Goal: Task Accomplishment & Management: Manage account settings

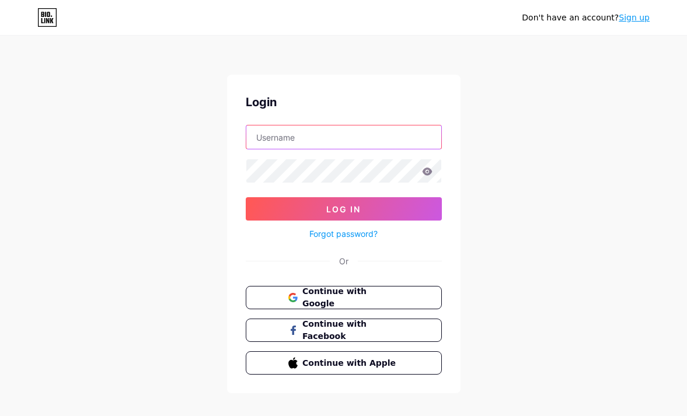
click at [275, 131] on input "text" at bounding box center [343, 136] width 195 height 23
type input "jamesphillipfoster540@gmail.com"
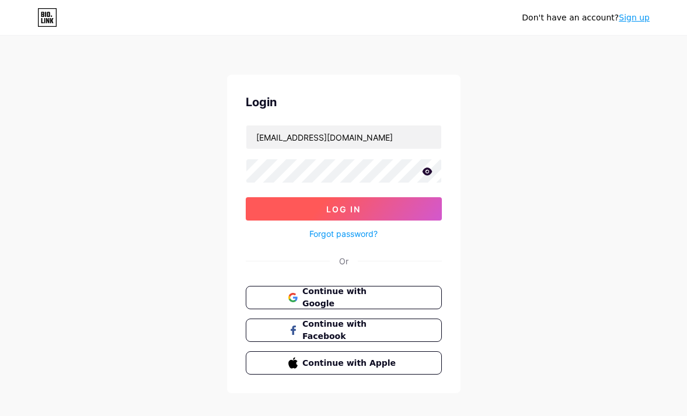
click at [322, 213] on button "Log In" at bounding box center [344, 208] width 196 height 23
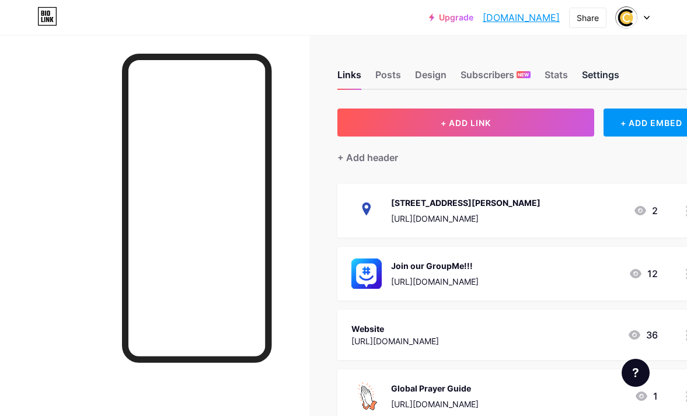
click at [596, 72] on div "Settings" at bounding box center [600, 78] width 37 height 21
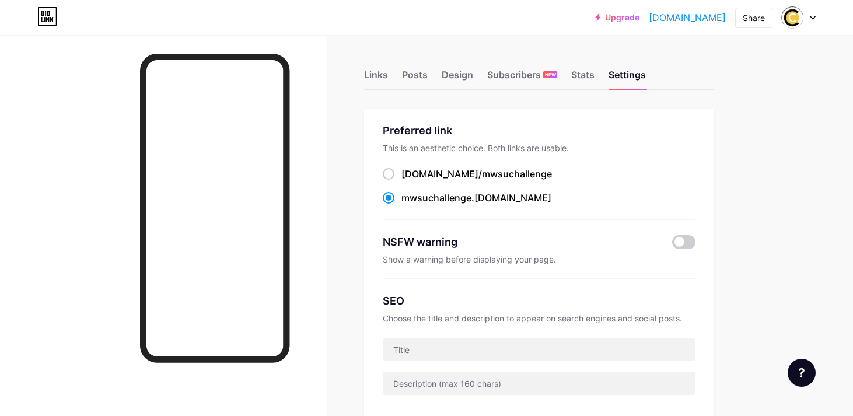
click at [686, 16] on div "Upgrade mwsuchallenge.b... mwsuchallenge.bio.link Share Switch accounts MWSU Ch…" at bounding box center [426, 17] width 853 height 21
click at [686, 16] on icon at bounding box center [813, 18] width 6 height 4
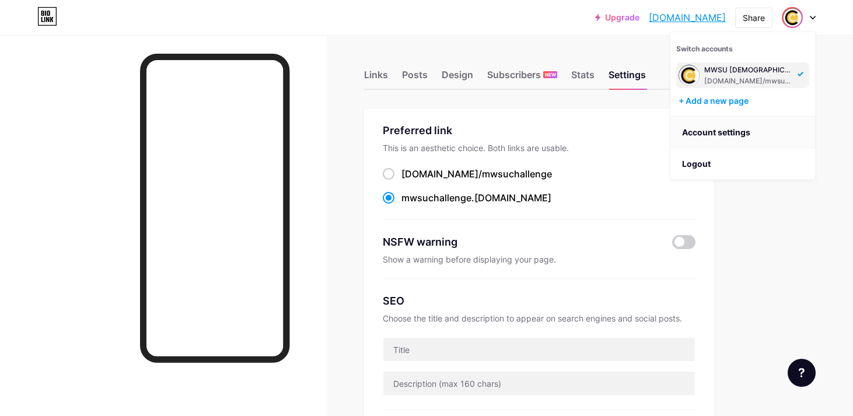
click at [686, 128] on link "Account settings" at bounding box center [742, 132] width 145 height 31
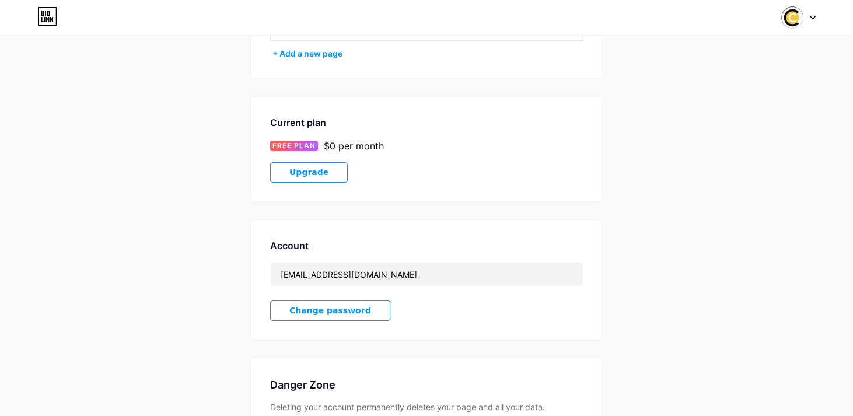
scroll to position [138, 0]
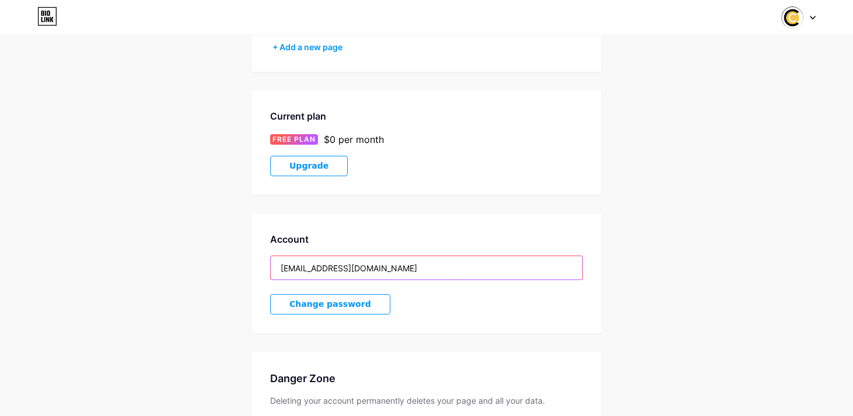
click at [344, 271] on input "jamesphillipfoster540@gmail.com" at bounding box center [426, 267] width 311 height 23
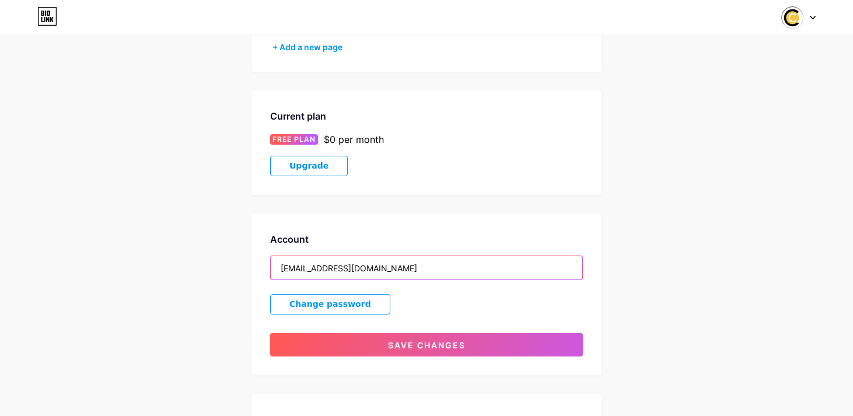
type input "mwsuchallenge@gmail.com"
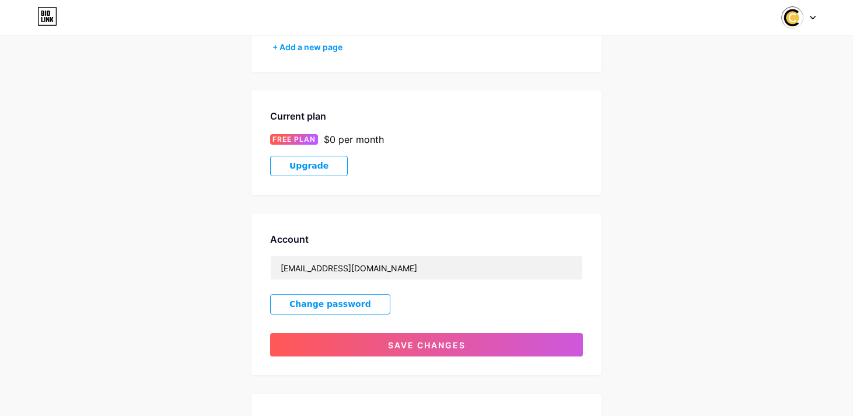
click at [349, 304] on span "Change password" at bounding box center [330, 304] width 82 height 10
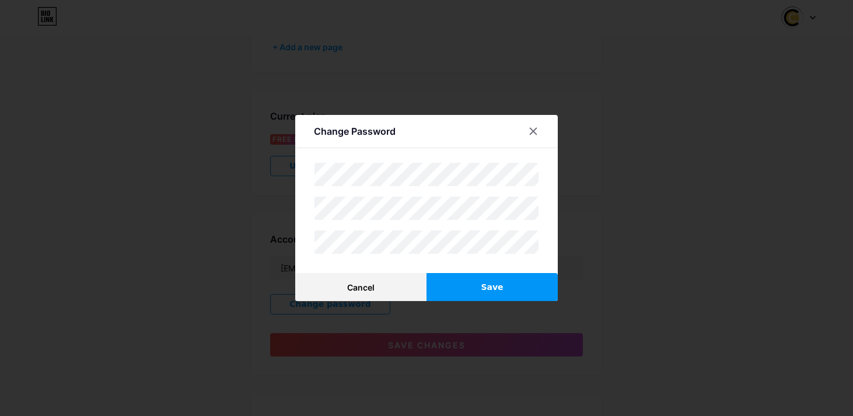
click at [339, 192] on div "Cancel Save" at bounding box center [426, 208] width 225 height 92
click at [478, 281] on button "Save" at bounding box center [491, 287] width 131 height 28
click at [488, 272] on div "Change Password Cancel Save" at bounding box center [426, 208] width 262 height 186
click at [518, 281] on button "Save" at bounding box center [491, 287] width 131 height 28
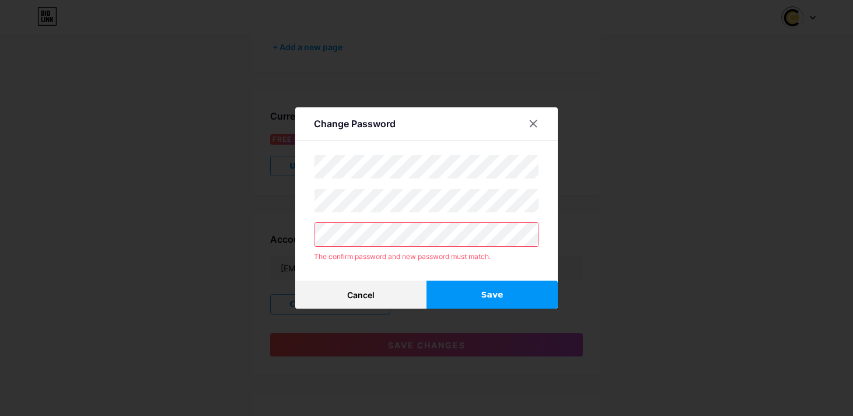
click at [463, 299] on button "Save" at bounding box center [491, 295] width 131 height 28
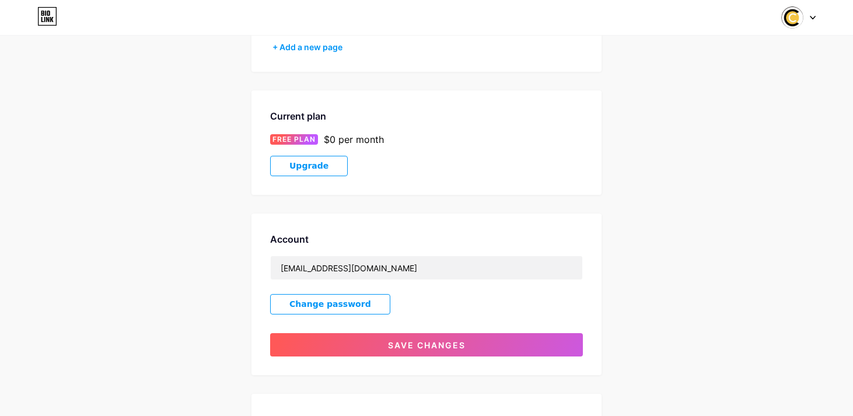
scroll to position [0, 0]
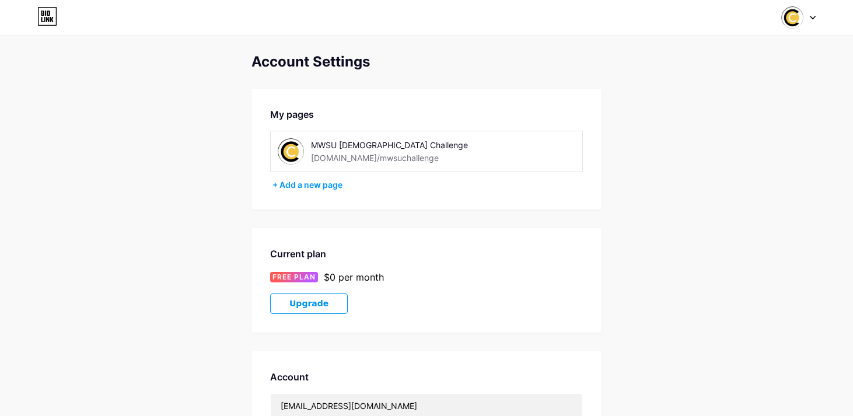
click at [686, 12] on div "Switch accounts MWSU Christian Challenge bio.link/mwsuchallenge + Add a new pag…" at bounding box center [426, 17] width 853 height 21
click at [686, 17] on img at bounding box center [792, 17] width 22 height 22
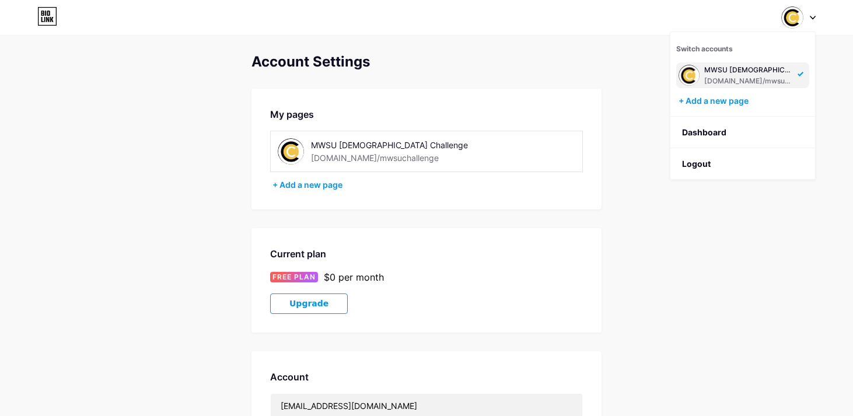
click at [686, 17] on img at bounding box center [792, 17] width 22 height 22
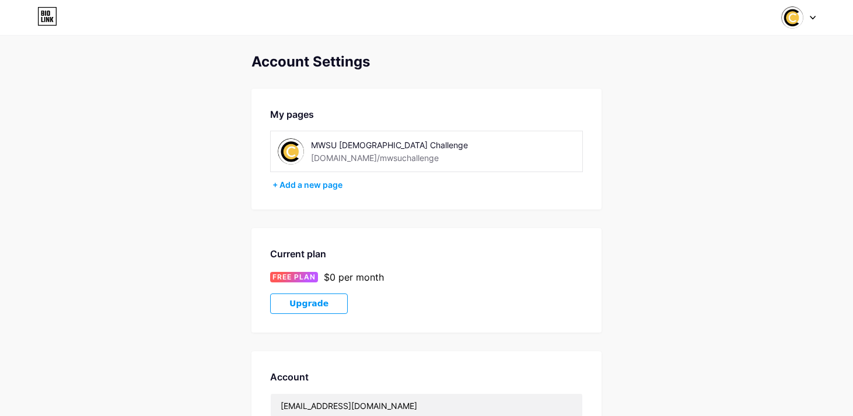
click at [39, 18] on icon at bounding box center [47, 16] width 20 height 19
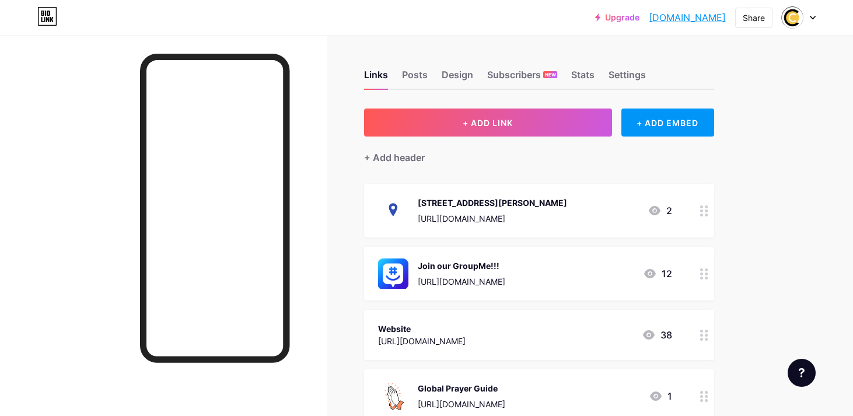
click at [686, 273] on div at bounding box center [704, 274] width 20 height 54
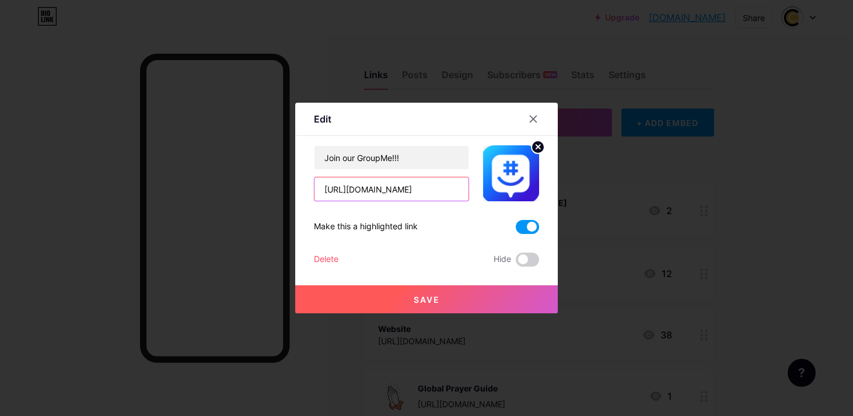
click at [396, 195] on input "https://groupme.com/join_group/102553948/DYTvGUxb" at bounding box center [391, 188] width 154 height 23
paste input "9093986/iSGtSSK5"
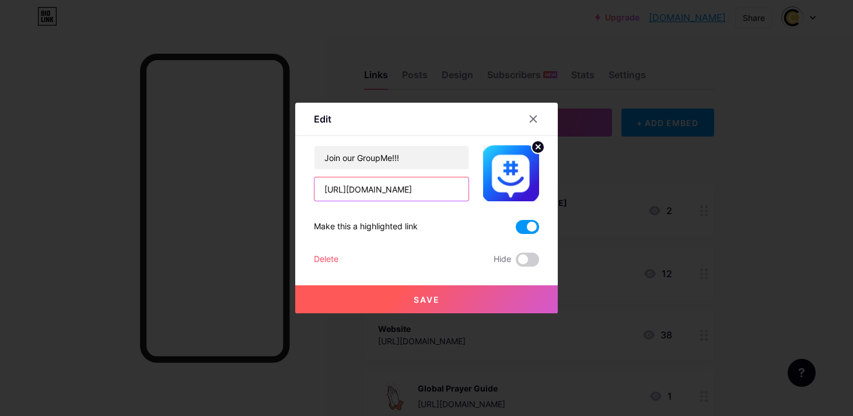
type input "[URL][DOMAIN_NAME]"
click at [435, 303] on span "Save" at bounding box center [427, 300] width 26 height 10
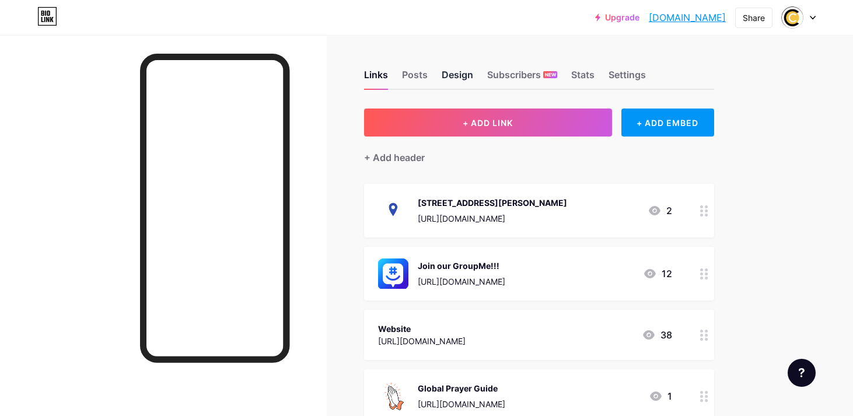
click at [458, 69] on div "Design" at bounding box center [457, 78] width 31 height 21
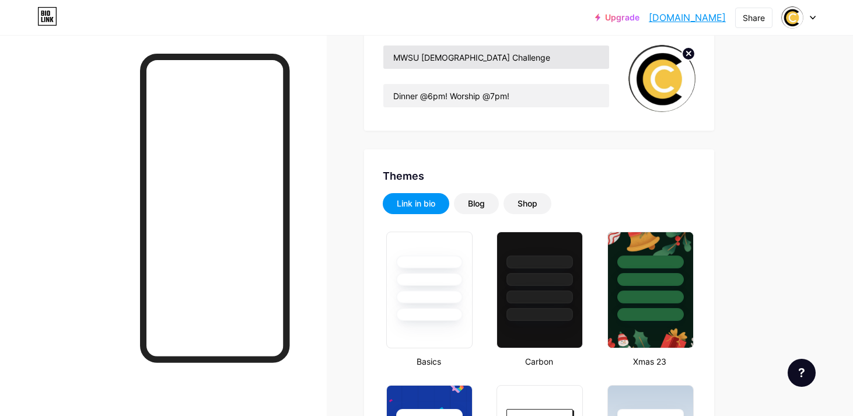
type input "#e9cd1c"
type input "#ffffff"
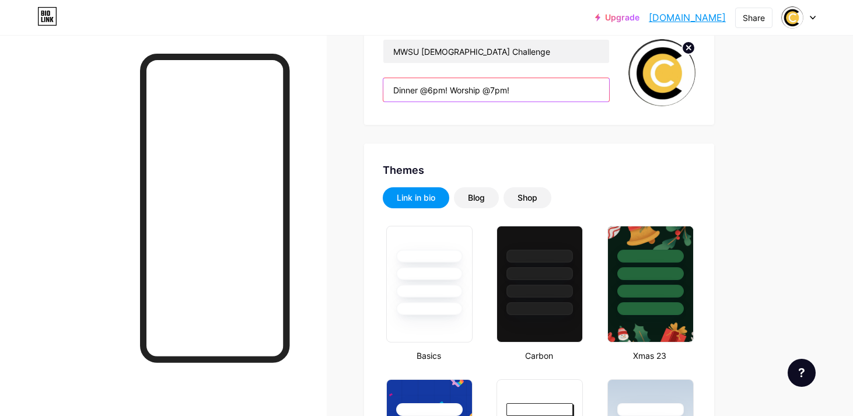
click at [429, 95] on input "Dinner @6pm! Worship @7pm!" at bounding box center [496, 89] width 226 height 23
click at [429, 89] on input "Dinner @6pm! Worship @7pm!" at bounding box center [496, 89] width 226 height 23
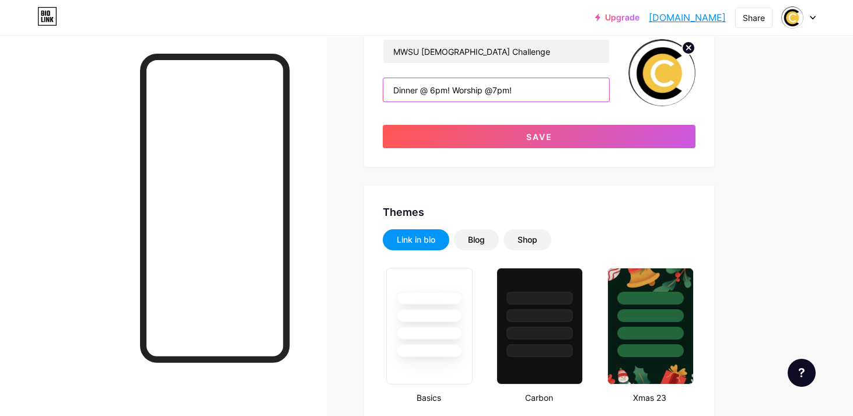
click at [492, 90] on input "Dinner @ 6pm! Worship @7pm!" at bounding box center [496, 89] width 226 height 23
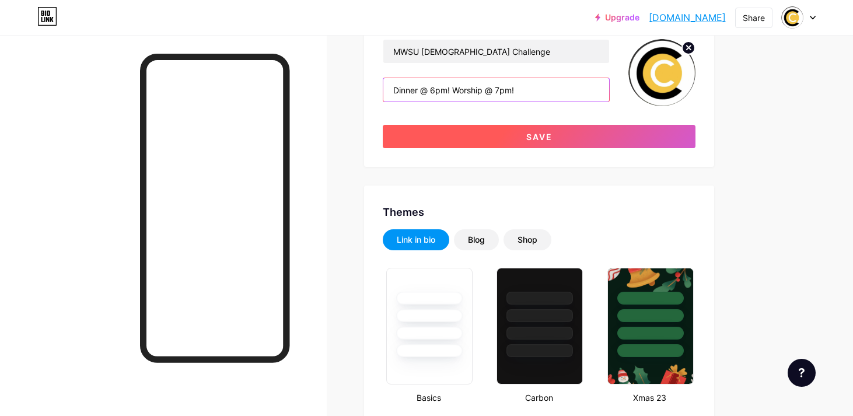
type input "Dinner @ 6pm! Worship @ 7pm!"
click at [502, 129] on button "Save" at bounding box center [539, 136] width 313 height 23
type input "#ffffff"
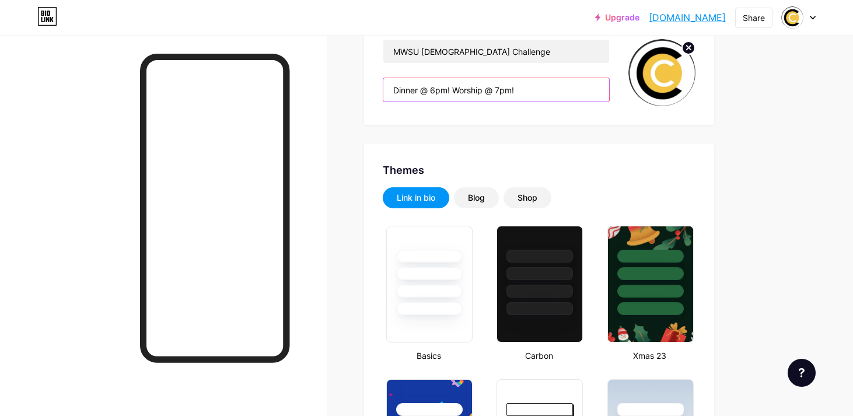
click at [451, 90] on input "Dinner @ 6pm! Worship @ 7pm!" at bounding box center [496, 89] width 226 height 23
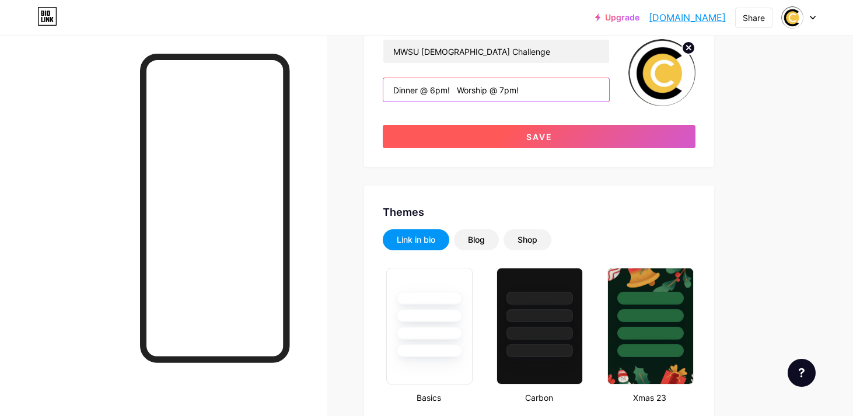
type input "Dinner @ 6pm! Worship @ 7pm!"
click at [464, 127] on button "Save" at bounding box center [539, 136] width 313 height 23
type input "#ffffff"
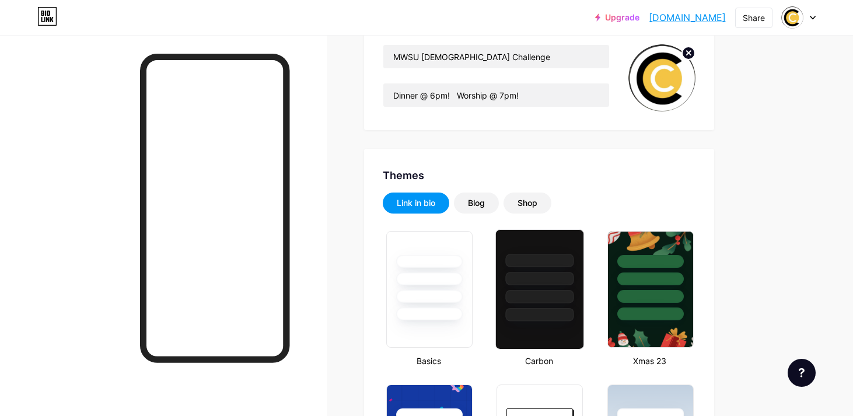
scroll to position [0, 0]
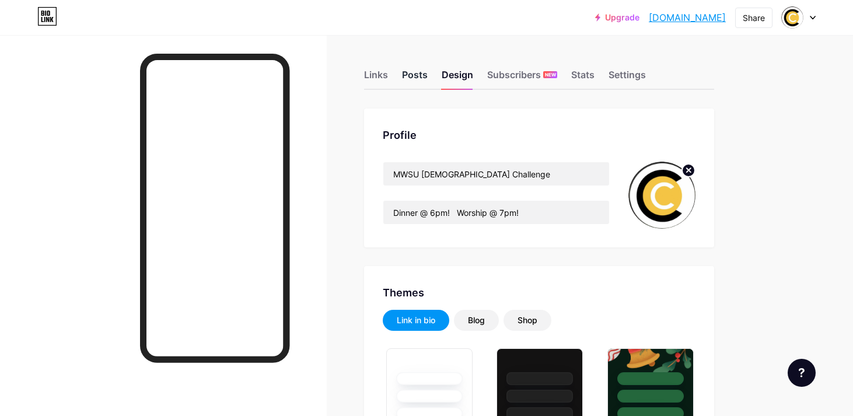
click at [417, 80] on div "Posts" at bounding box center [415, 78] width 26 height 21
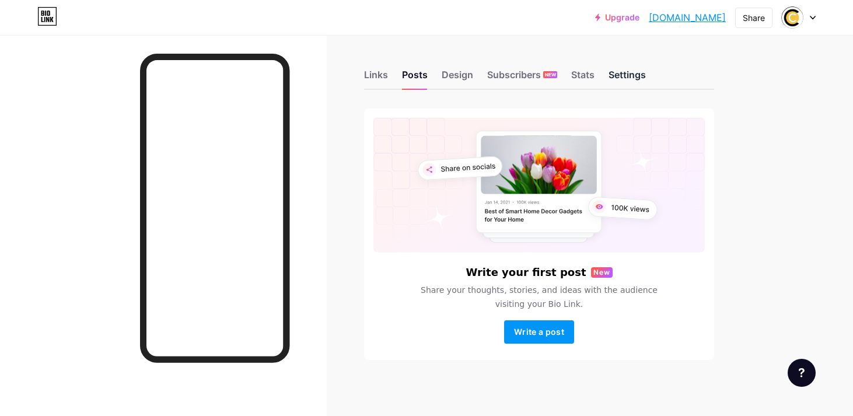
click at [615, 76] on div "Settings" at bounding box center [626, 78] width 37 height 21
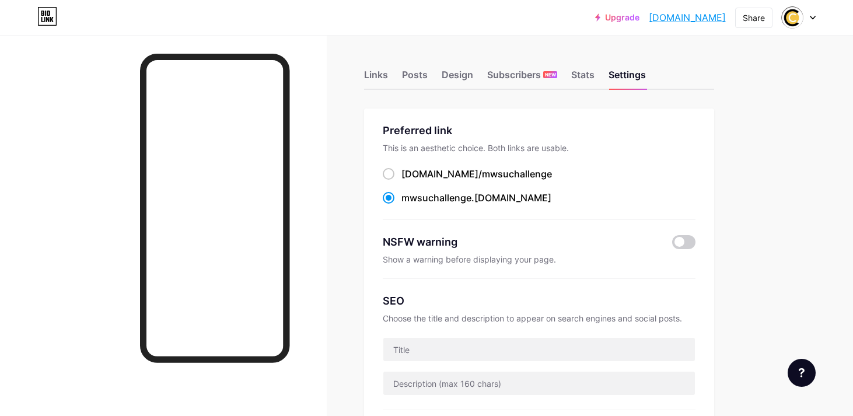
click at [388, 72] on div "Links Posts Design Subscribers NEW Stats Settings" at bounding box center [539, 69] width 350 height 41
click at [374, 72] on div "Links" at bounding box center [376, 78] width 24 height 21
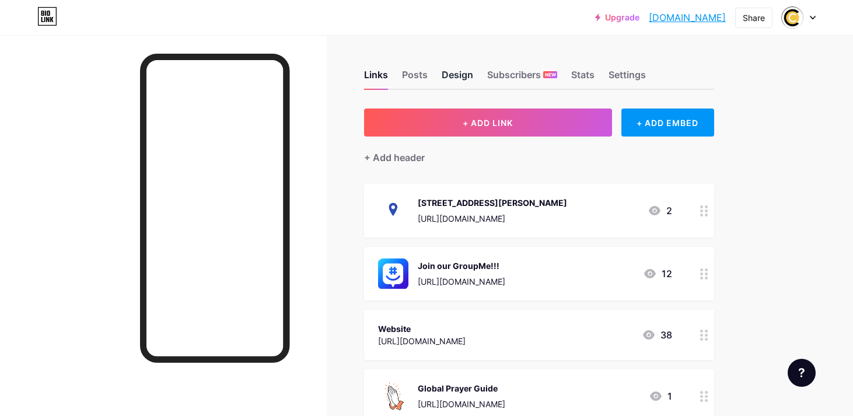
click at [443, 70] on div "Design" at bounding box center [457, 78] width 31 height 21
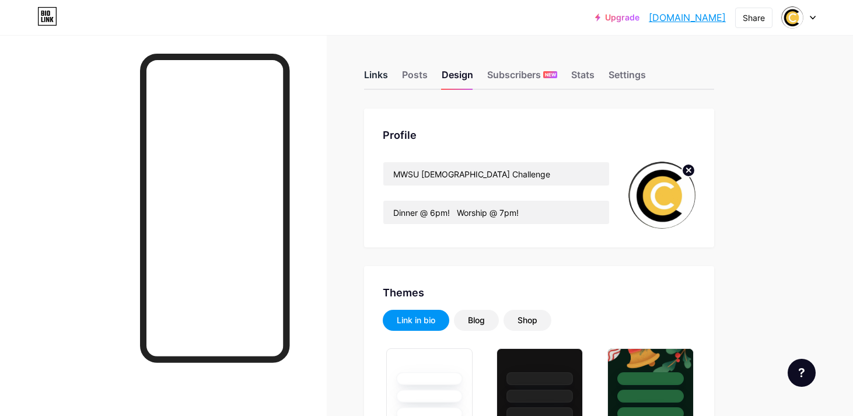
click at [384, 76] on div "Links" at bounding box center [376, 78] width 24 height 21
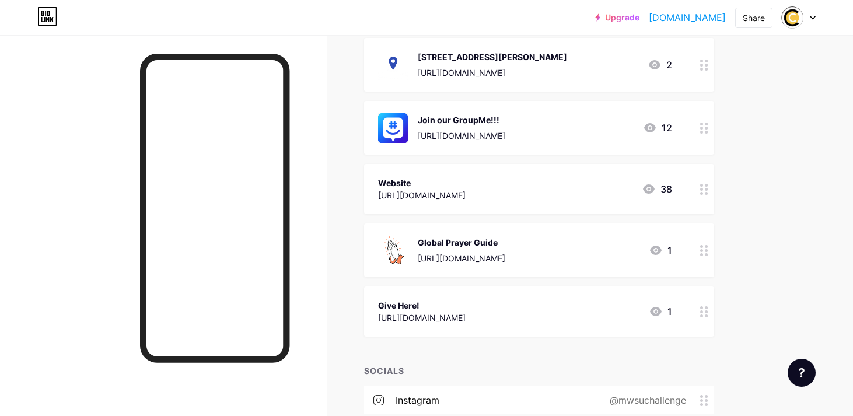
scroll to position [151, 0]
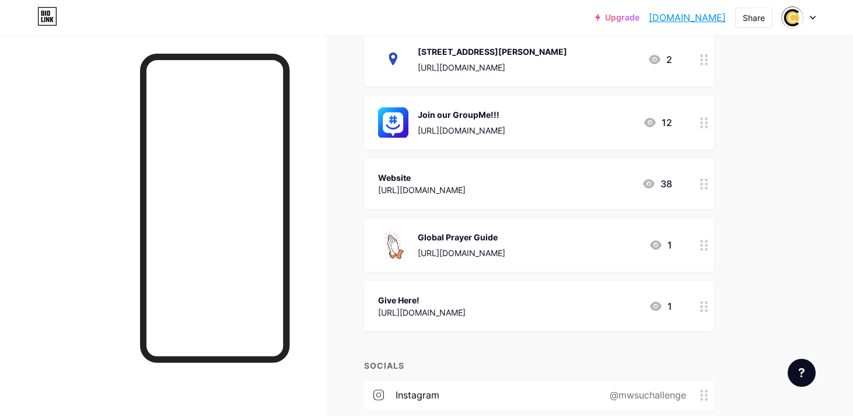
click at [465, 306] on div "https://mwsuchallenge.breezechms.com/give/online" at bounding box center [421, 312] width 87 height 12
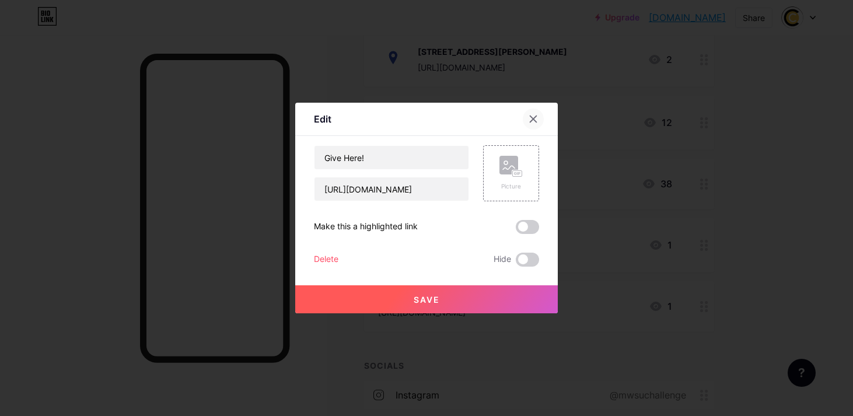
click at [532, 116] on icon at bounding box center [532, 118] width 9 height 9
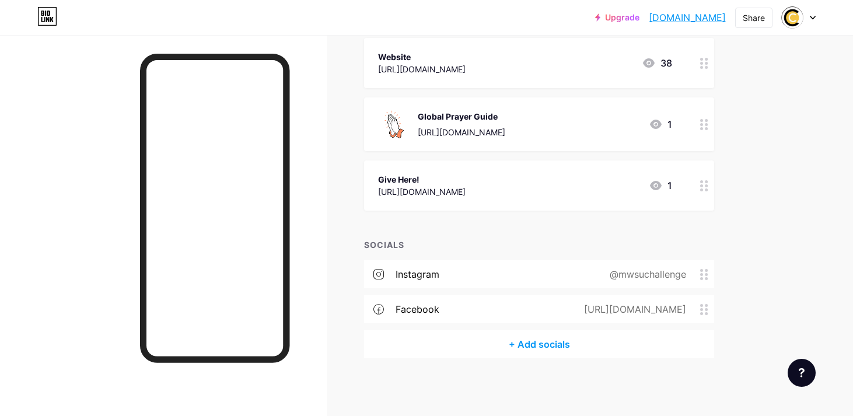
scroll to position [0, 0]
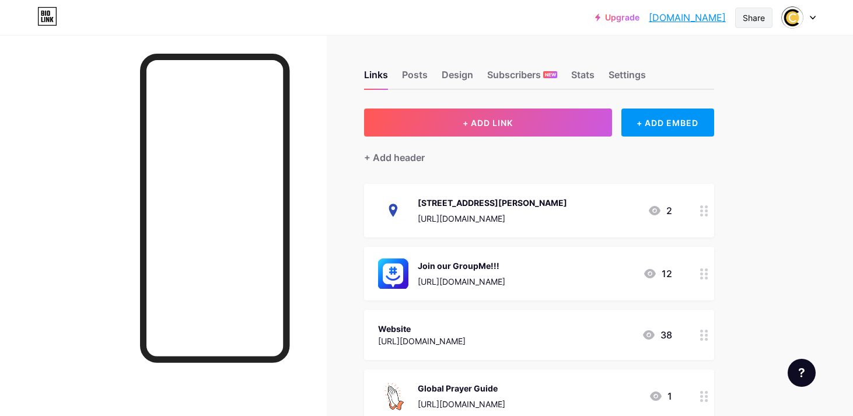
click at [686, 22] on div "Share" at bounding box center [754, 18] width 22 height 12
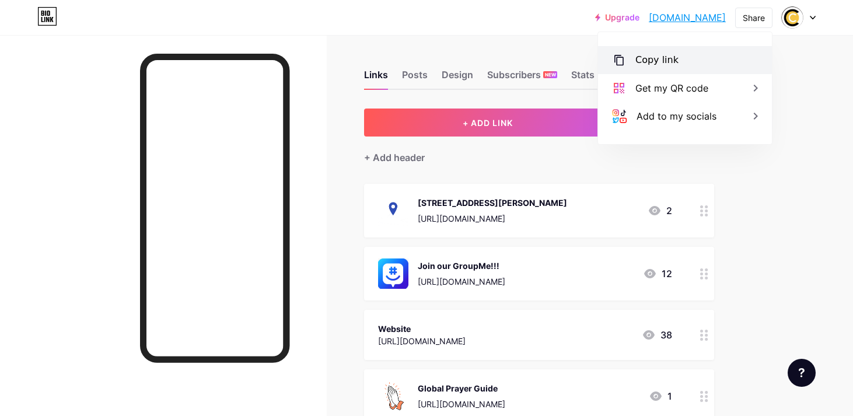
click at [648, 63] on div "Copy link" at bounding box center [656, 60] width 43 height 14
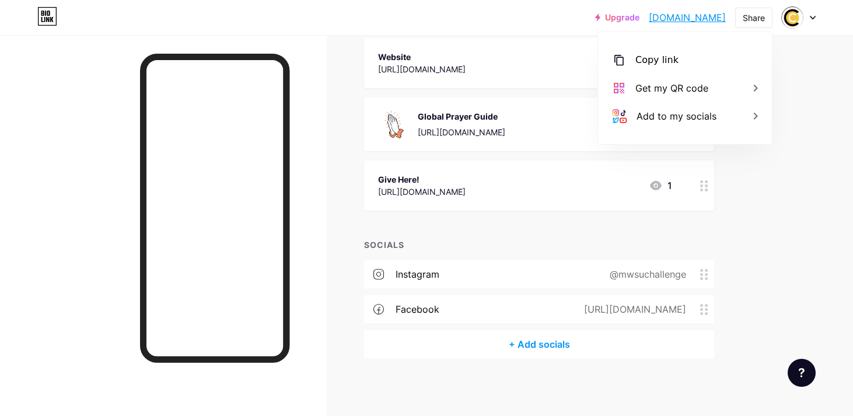
click at [533, 199] on div "Give Here! https://mwsuchallenge.breezechms.com/give/online 1" at bounding box center [539, 185] width 350 height 50
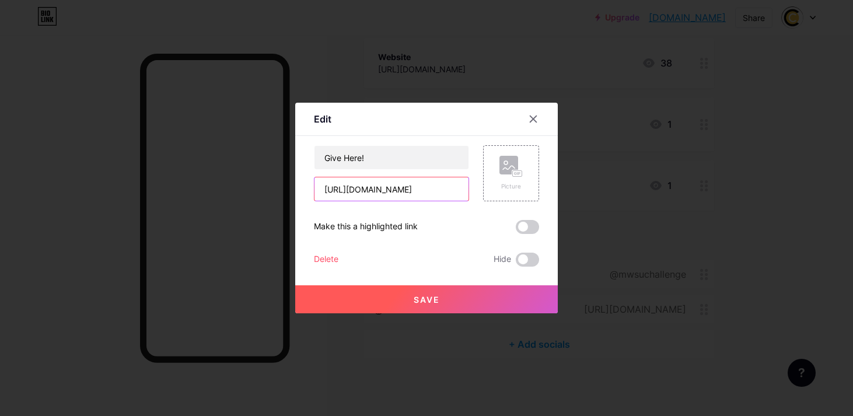
click at [383, 191] on input "https://mwsuchallenge.breezechms.com/give/online" at bounding box center [391, 188] width 154 height 23
paste input "sjba"
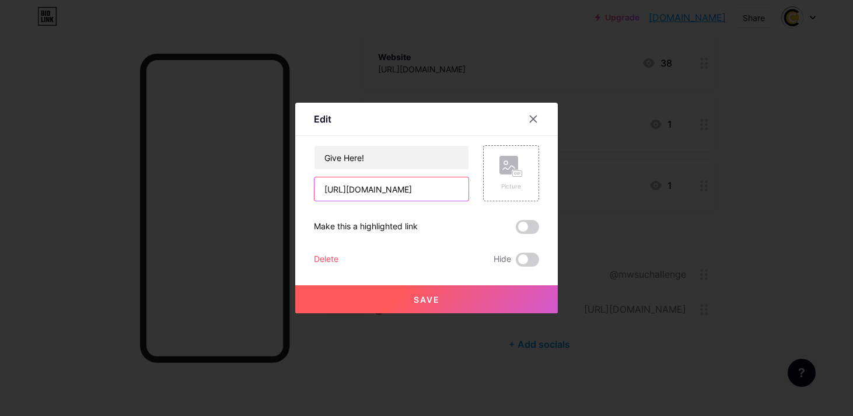
type input "[URL][DOMAIN_NAME]"
click at [424, 297] on span "Save" at bounding box center [427, 300] width 26 height 10
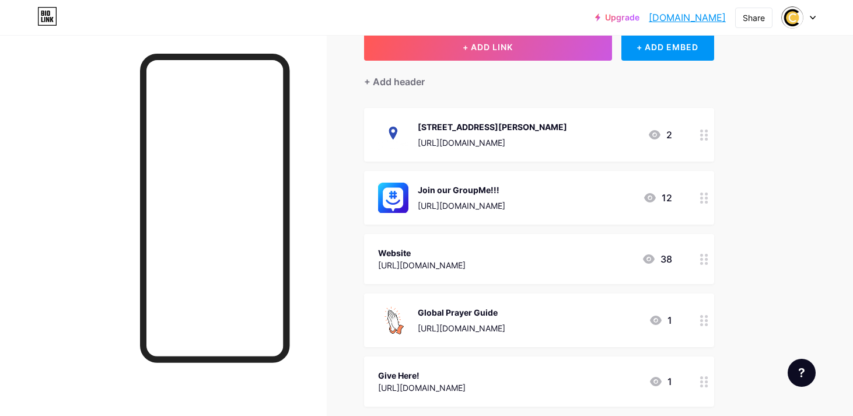
scroll to position [74, 0]
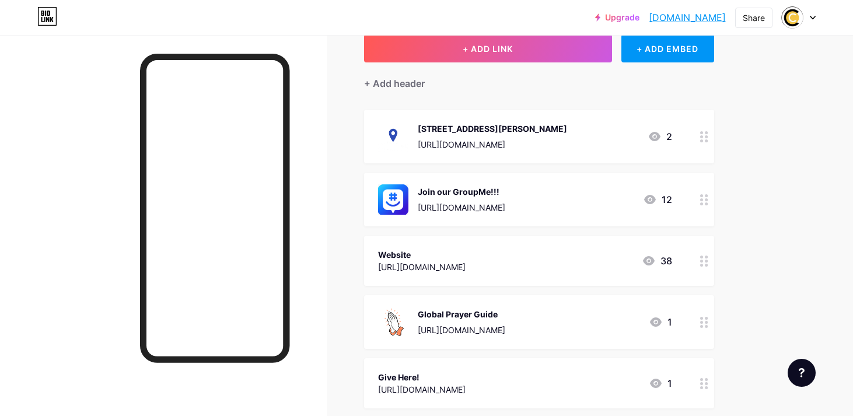
click at [505, 190] on div "Join our GroupMe!!!" at bounding box center [461, 191] width 87 height 12
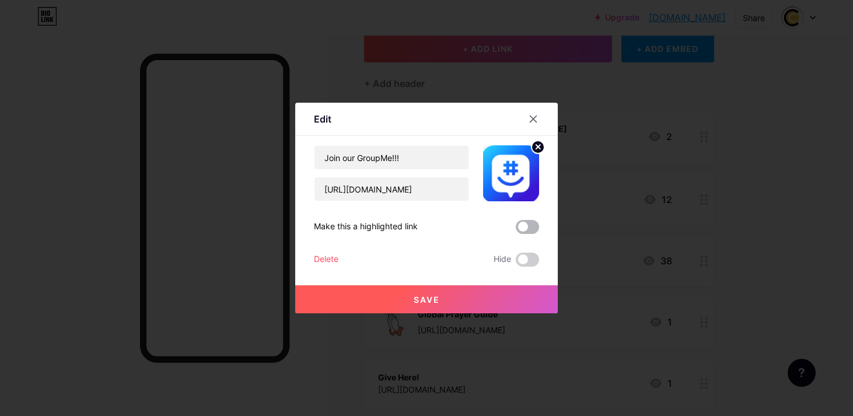
click at [526, 227] on span at bounding box center [527, 227] width 23 height 14
click at [516, 230] on input "checkbox" at bounding box center [516, 230] width 0 height 0
click at [456, 290] on button "Save" at bounding box center [426, 299] width 262 height 28
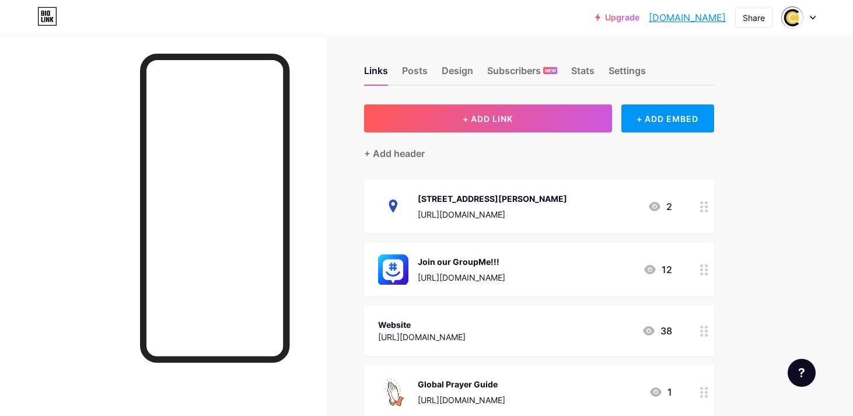
scroll to position [0, 0]
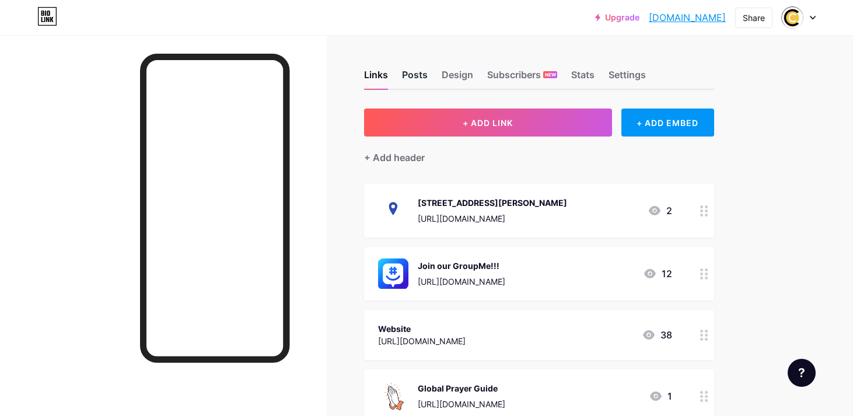
click at [412, 78] on div "Posts" at bounding box center [415, 78] width 26 height 21
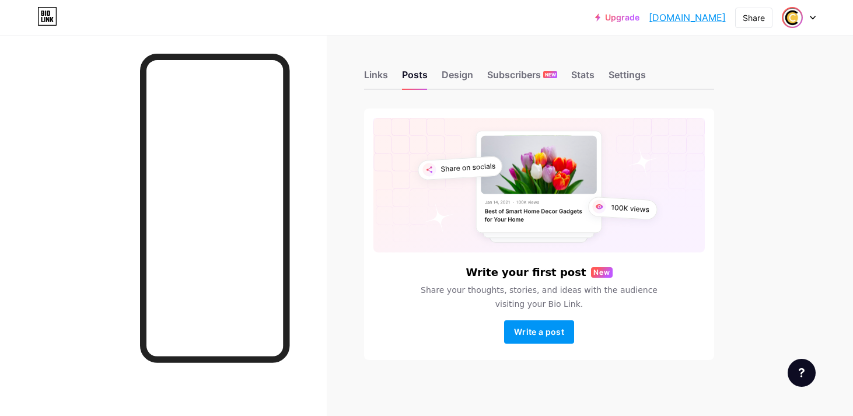
click at [686, 19] on img at bounding box center [792, 17] width 19 height 19
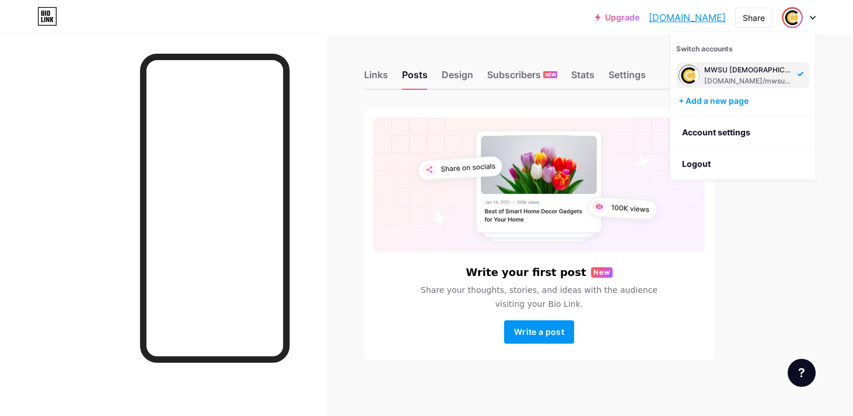
click at [686, 18] on img at bounding box center [792, 17] width 19 height 19
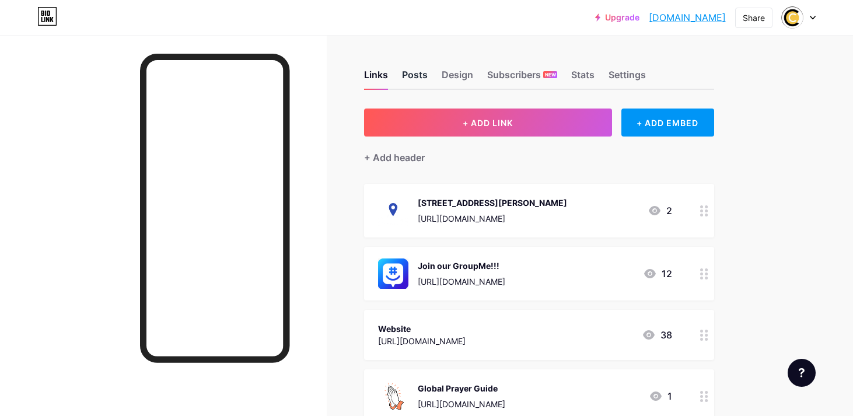
click at [420, 75] on div "Posts" at bounding box center [415, 78] width 26 height 21
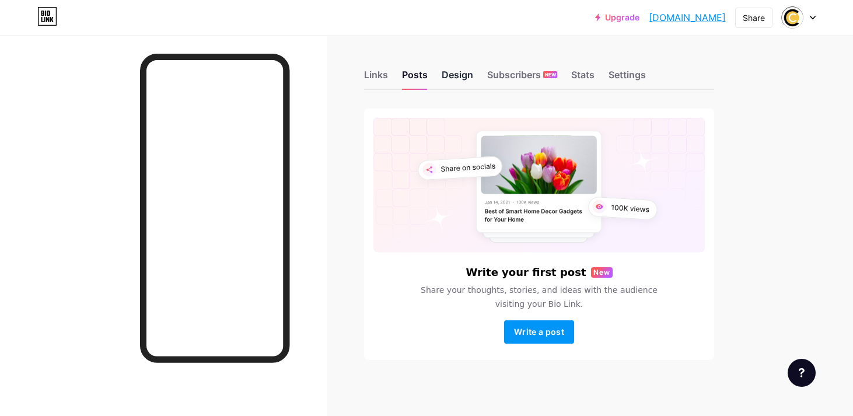
click at [470, 77] on div "Design" at bounding box center [457, 78] width 31 height 21
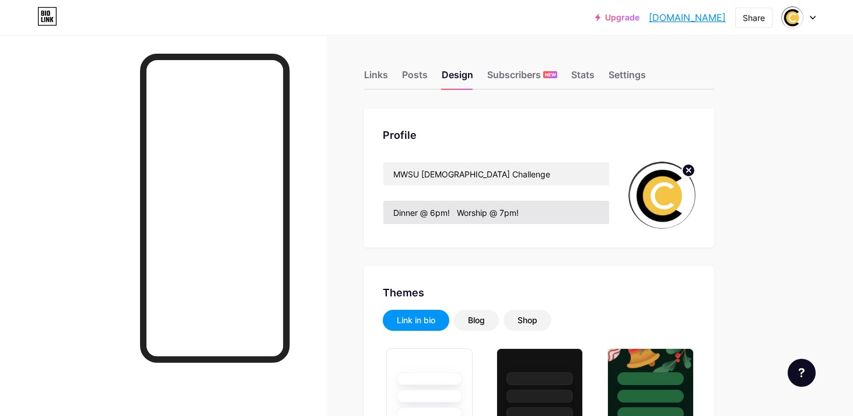
type input "#e9cd1c"
type input "#ffffff"
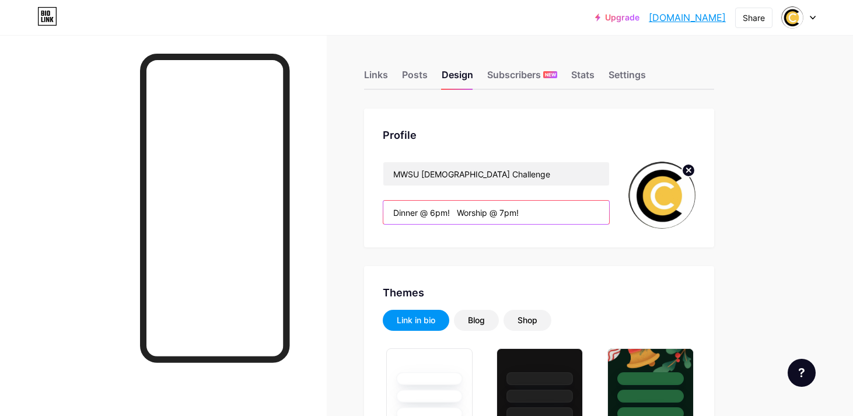
click at [392, 210] on input "Dinner @ 6pm! Worship @ 7pm!" at bounding box center [496, 212] width 226 height 23
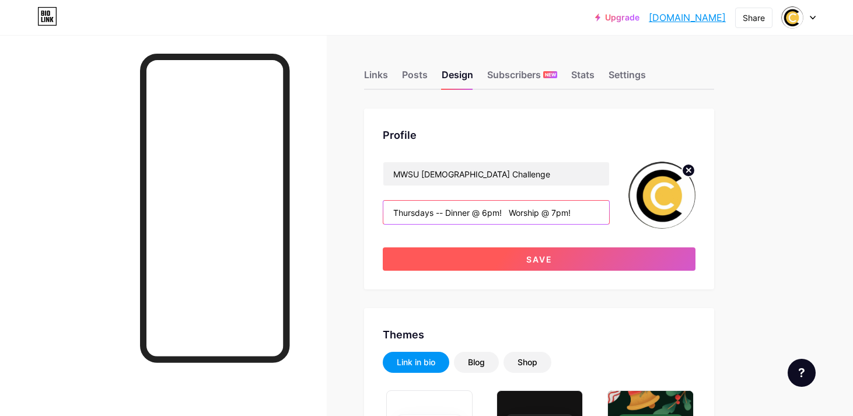
type input "Thursdays -- Dinner @ 6pm! Worship @ 7pm!"
click at [516, 261] on button "Save" at bounding box center [539, 258] width 313 height 23
type input "#ffffff"
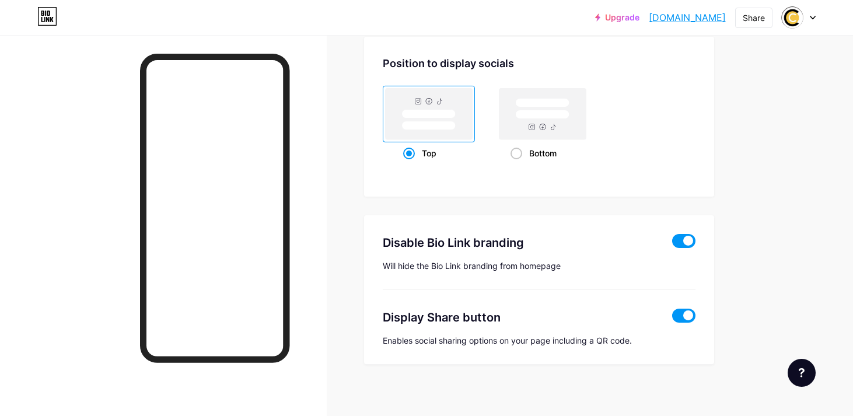
scroll to position [2253, 0]
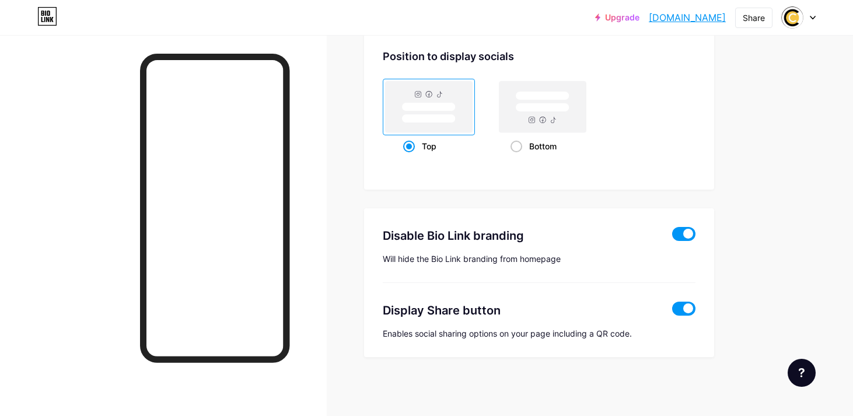
click at [682, 232] on span at bounding box center [683, 234] width 23 height 14
click at [672, 237] on input "checkbox" at bounding box center [672, 237] width 0 height 0
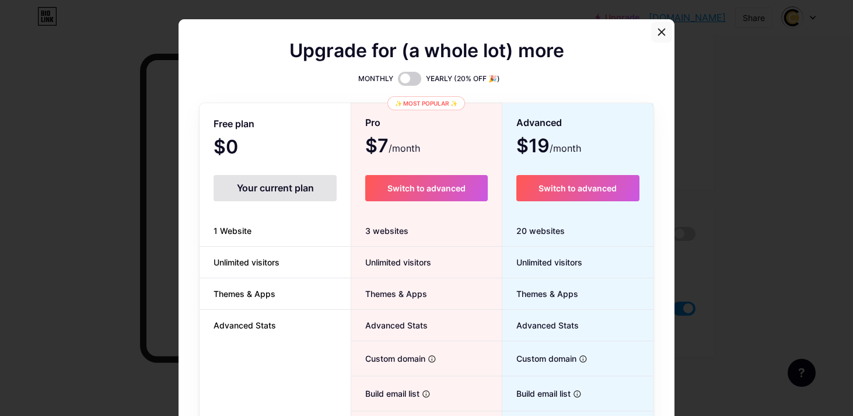
click at [660, 26] on div at bounding box center [661, 32] width 21 height 21
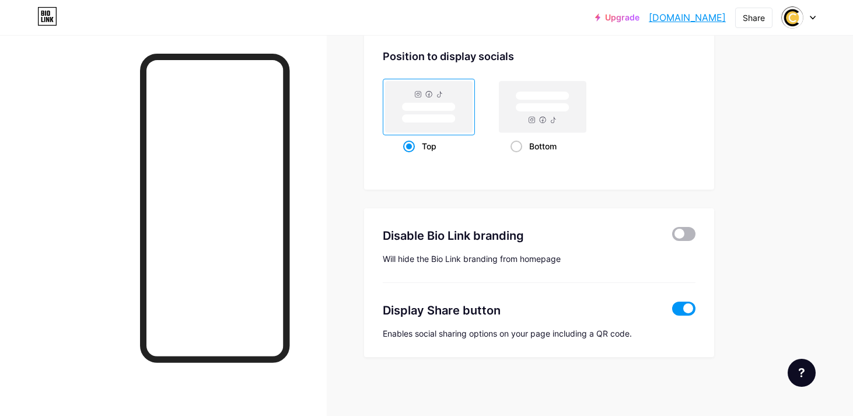
click at [682, 234] on span at bounding box center [683, 234] width 23 height 14
click at [672, 237] on input "checkbox" at bounding box center [672, 237] width 0 height 0
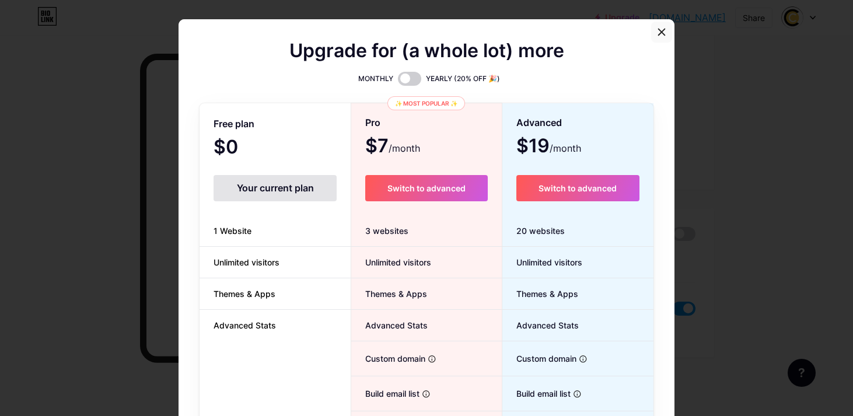
click at [659, 40] on div at bounding box center [661, 32] width 21 height 21
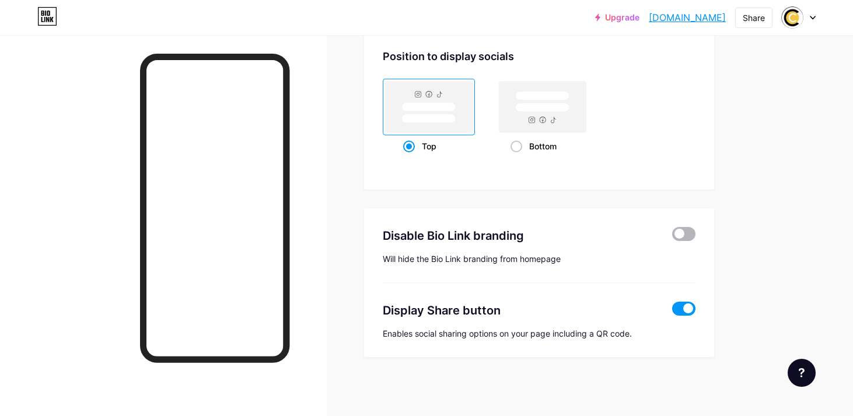
click at [680, 230] on span at bounding box center [683, 234] width 23 height 14
click at [672, 237] on input "checkbox" at bounding box center [672, 237] width 0 height 0
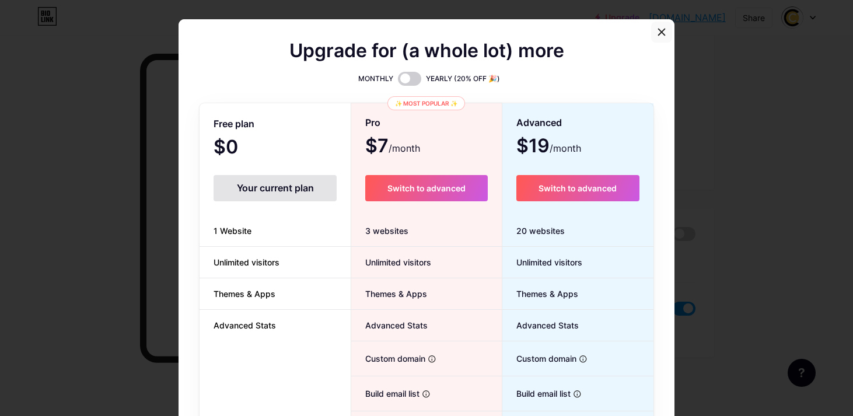
click at [654, 34] on div at bounding box center [661, 32] width 21 height 21
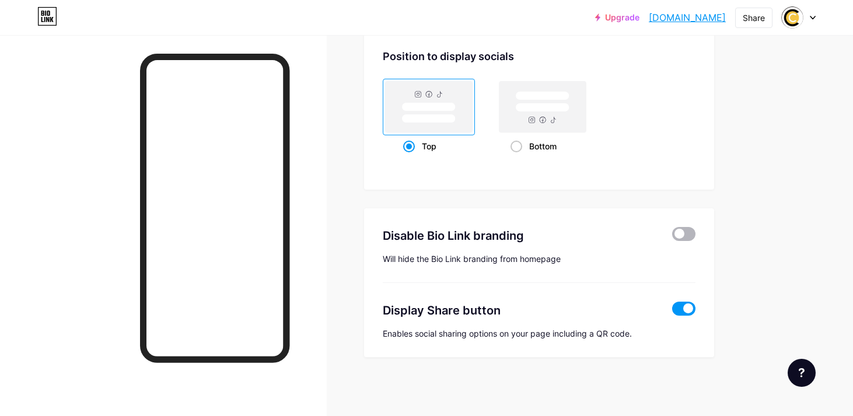
click at [688, 232] on span at bounding box center [683, 234] width 23 height 14
click at [672, 237] on input "checkbox" at bounding box center [672, 237] width 0 height 0
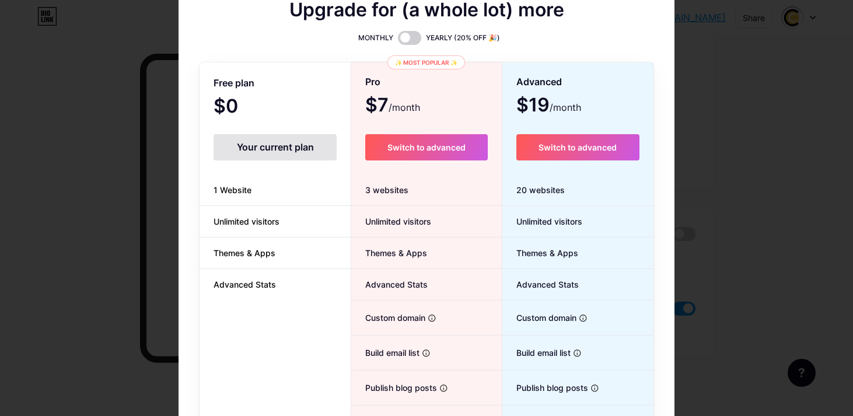
scroll to position [0, 0]
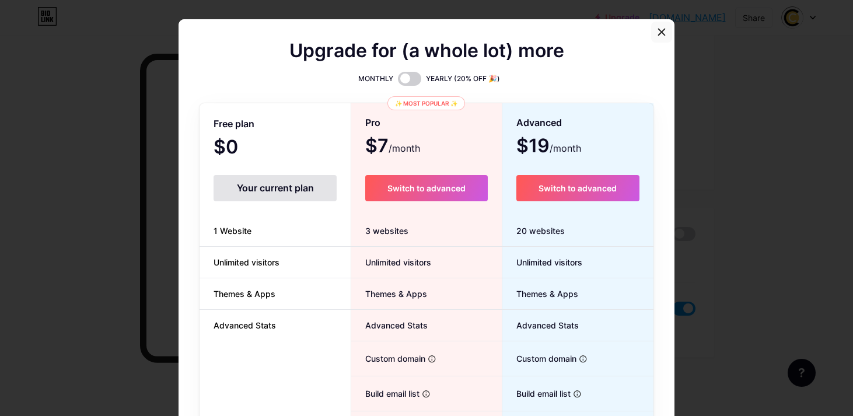
click at [661, 34] on icon at bounding box center [661, 31] width 9 height 9
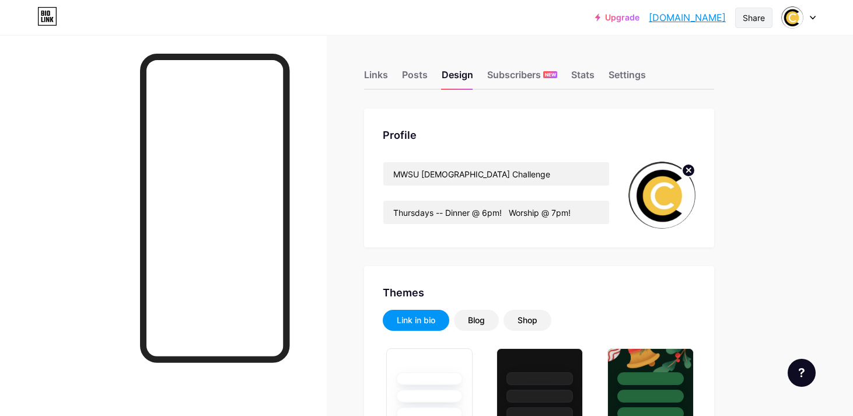
click at [740, 23] on div "Share" at bounding box center [753, 18] width 37 height 20
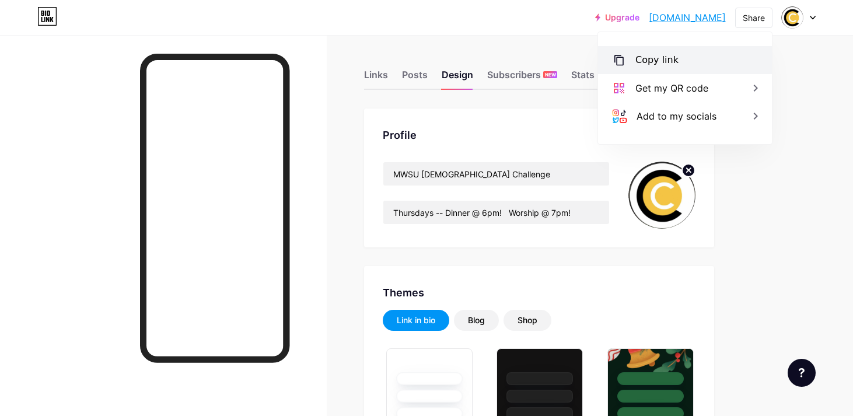
click at [710, 51] on div "Copy link" at bounding box center [685, 60] width 174 height 28
